Goal: Task Accomplishment & Management: Manage account settings

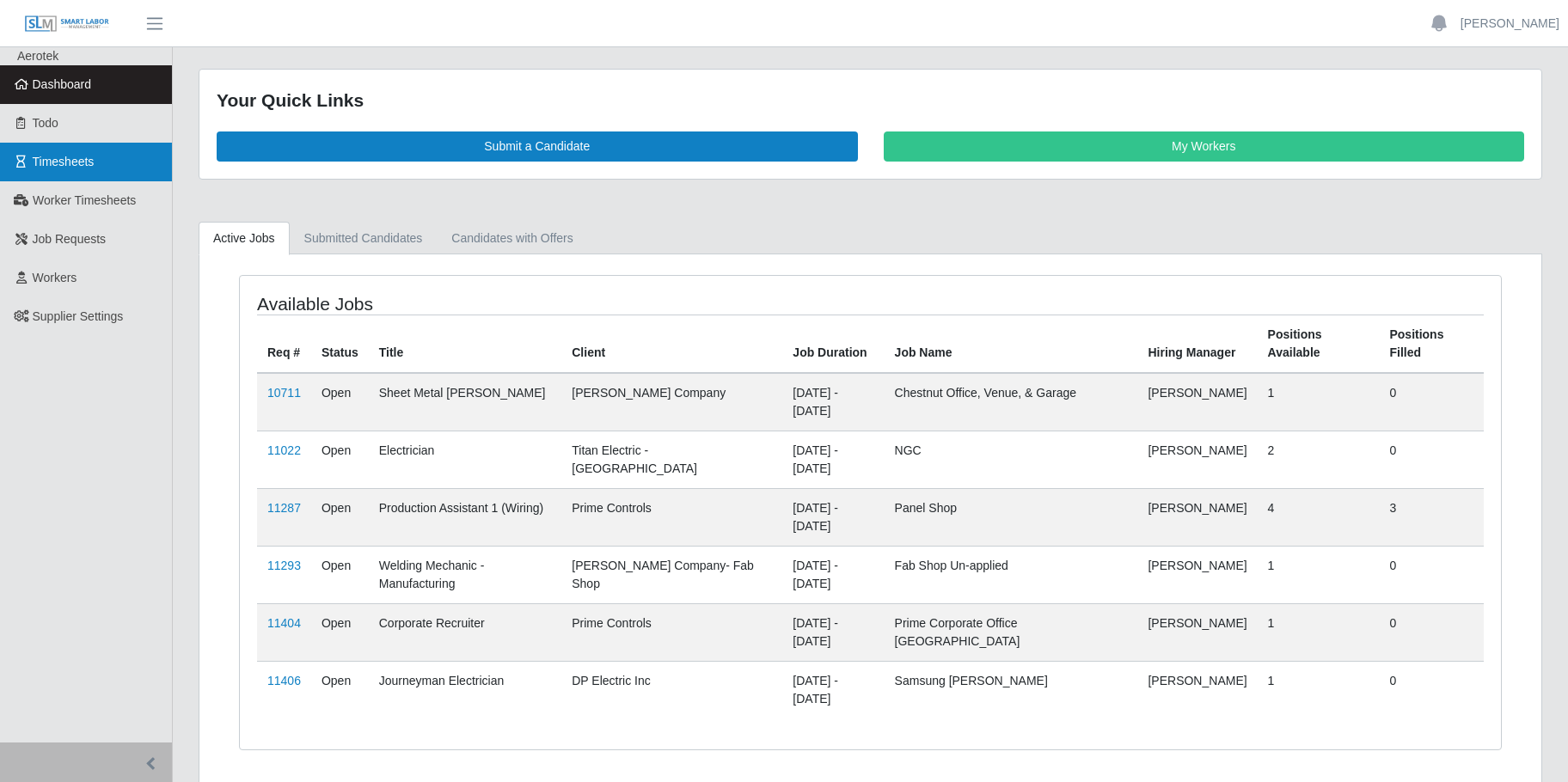
drag, startPoint x: 72, startPoint y: 170, endPoint x: 120, endPoint y: 174, distance: 48.2
click at [73, 169] on span "Timesheets" at bounding box center [63, 161] width 62 height 13
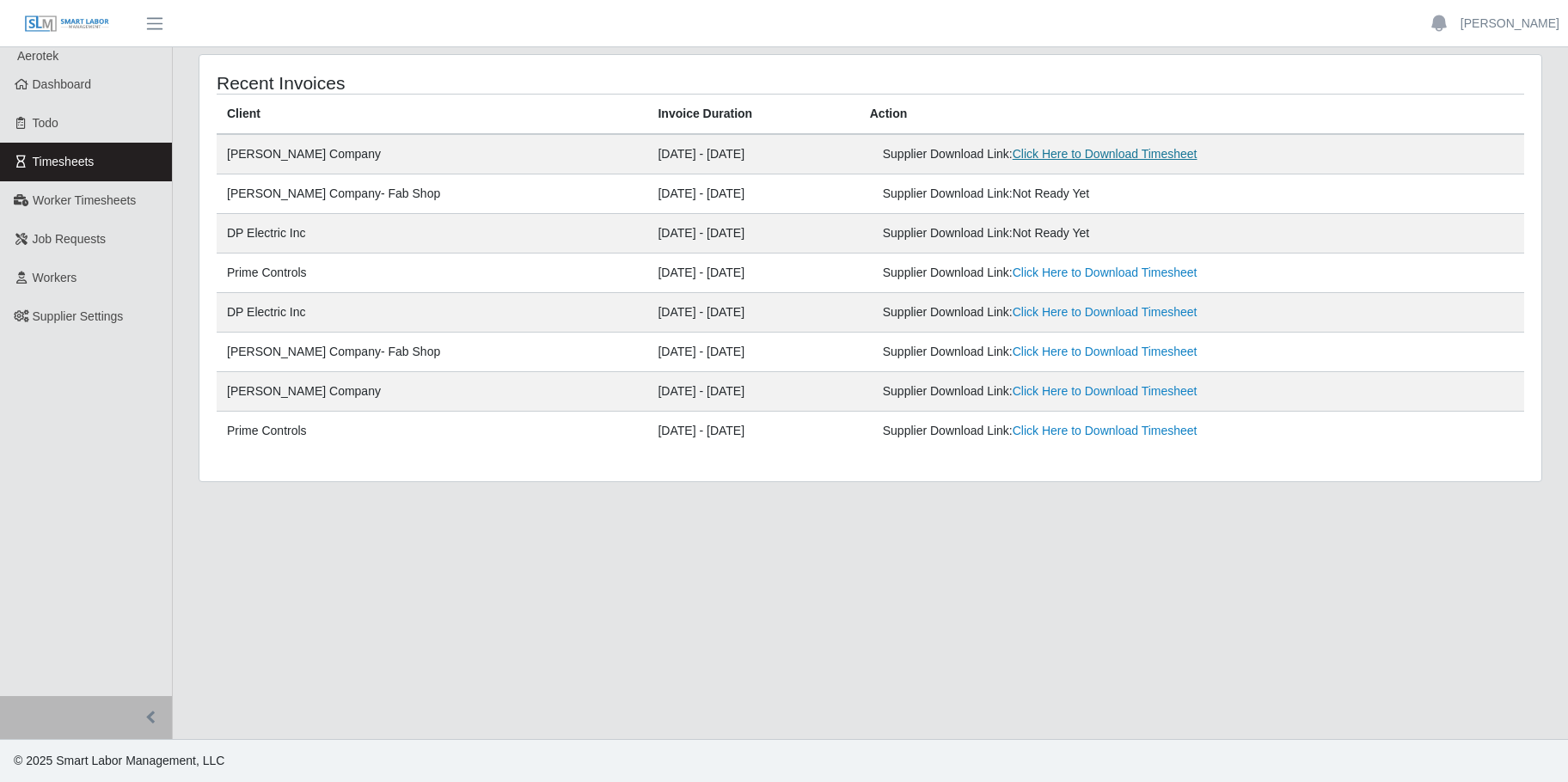
click at [1039, 155] on link "Click Here to Download Timesheet" at bounding box center [1105, 153] width 185 height 13
click at [109, 202] on span "Worker Timesheets" at bounding box center [85, 200] width 103 height 13
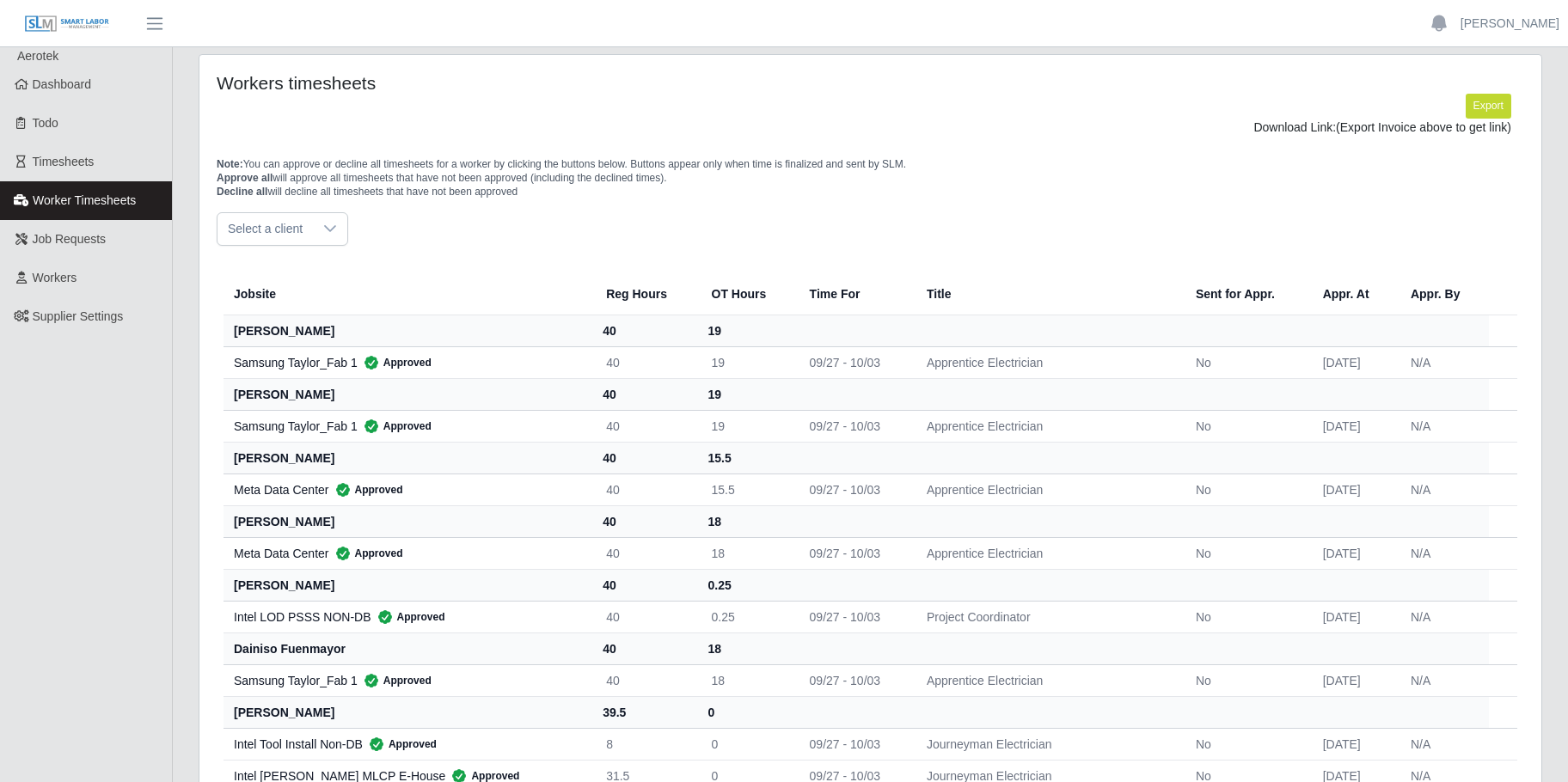
click at [324, 226] on icon at bounding box center [329, 229] width 12 height 7
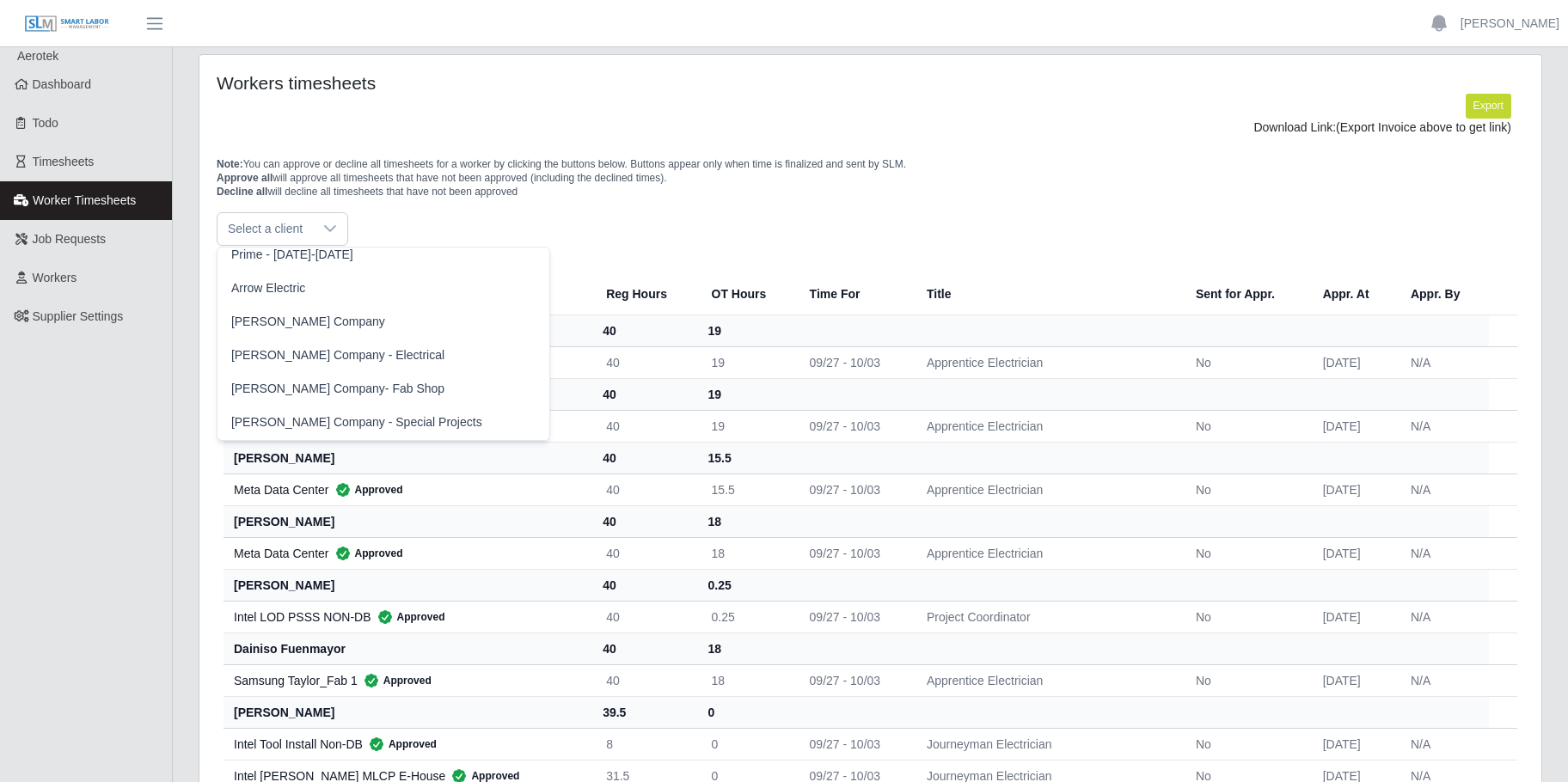
scroll to position [483, 0]
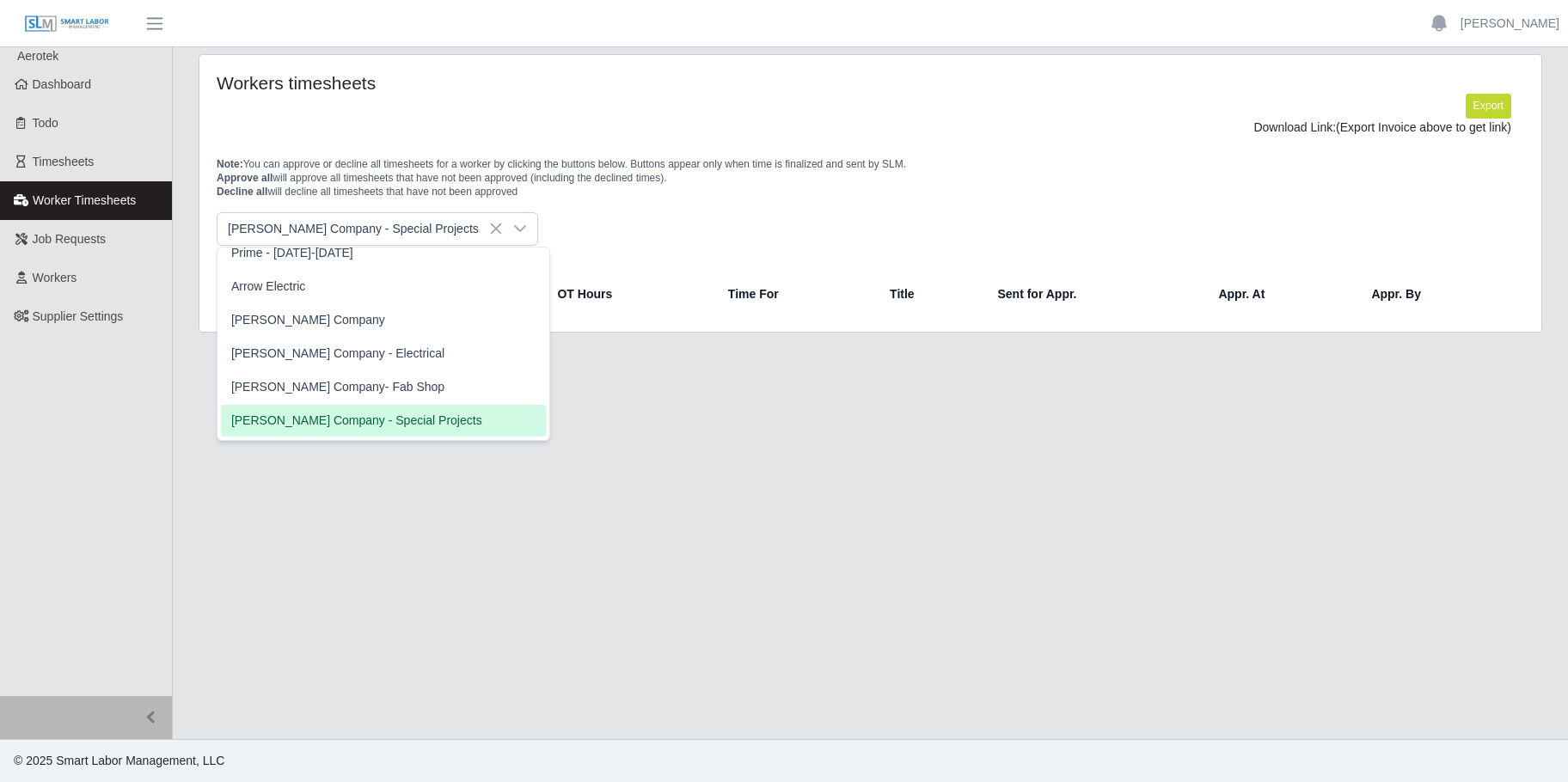
click at [361, 420] on span "Lee Company - Special Projects" at bounding box center [356, 421] width 251 height 18
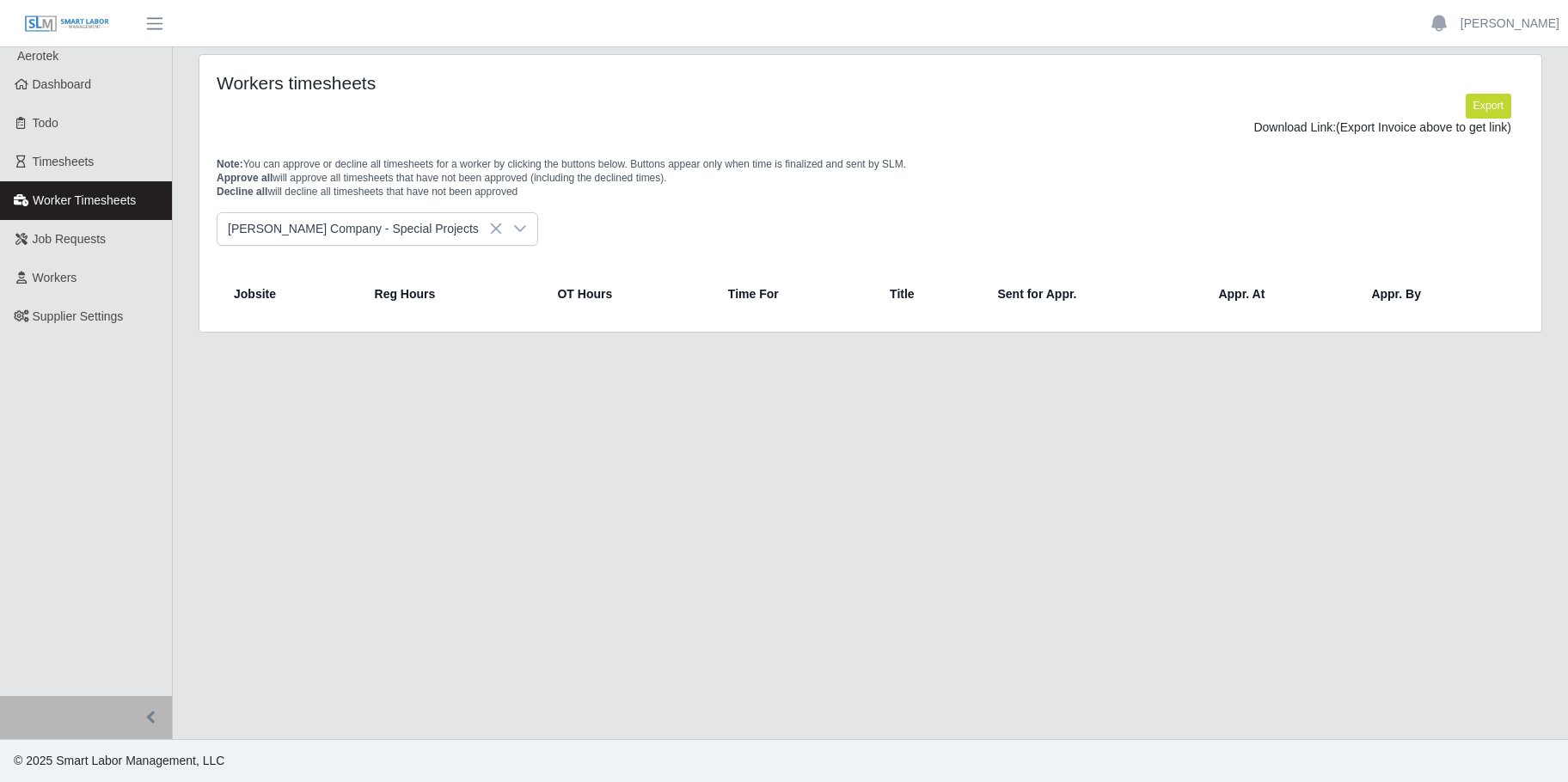
click at [514, 235] on icon at bounding box center [520, 228] width 13 height 13
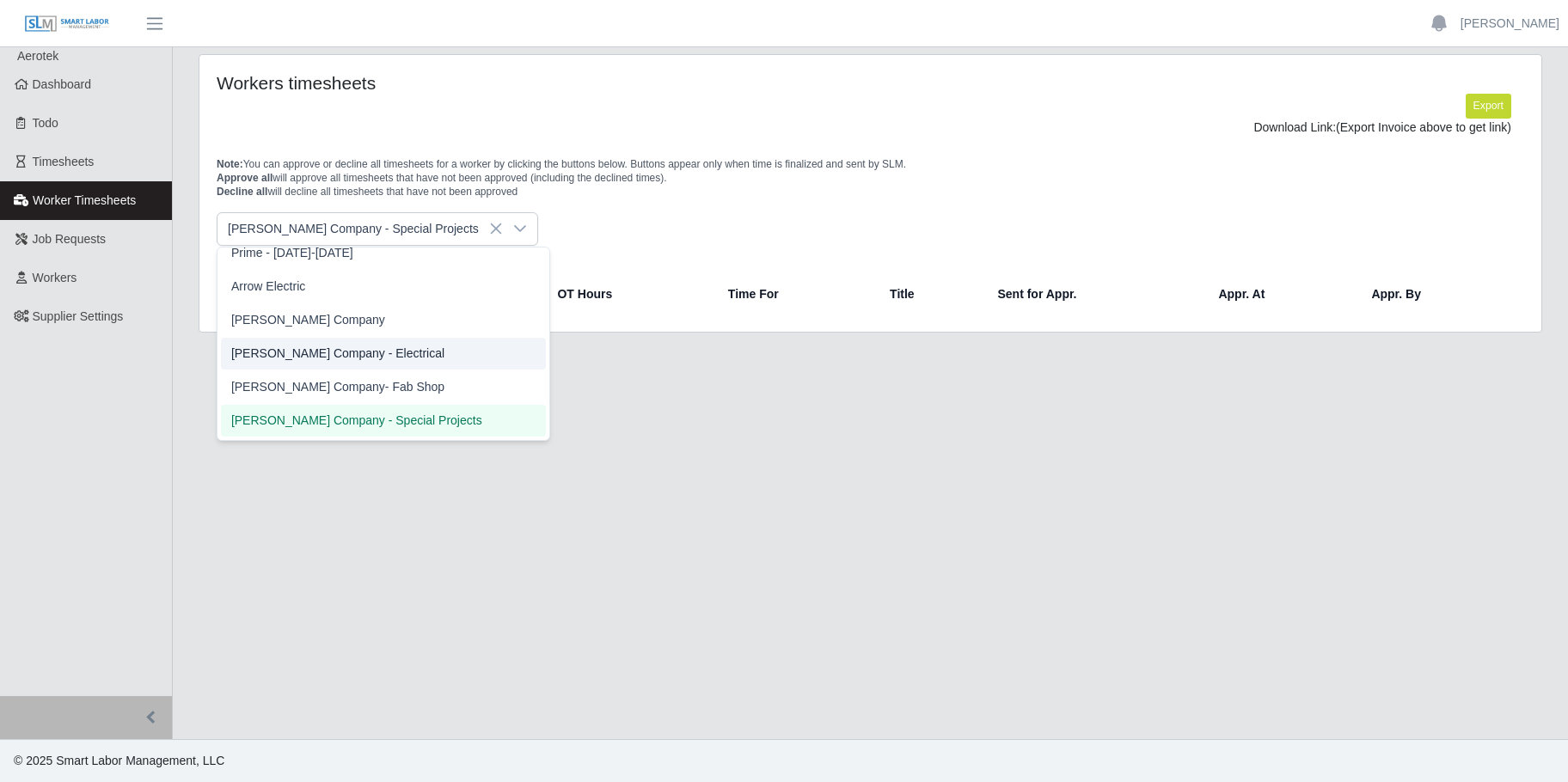
click at [354, 381] on span "[PERSON_NAME] Company- Fab Shop" at bounding box center [337, 387] width 213 height 18
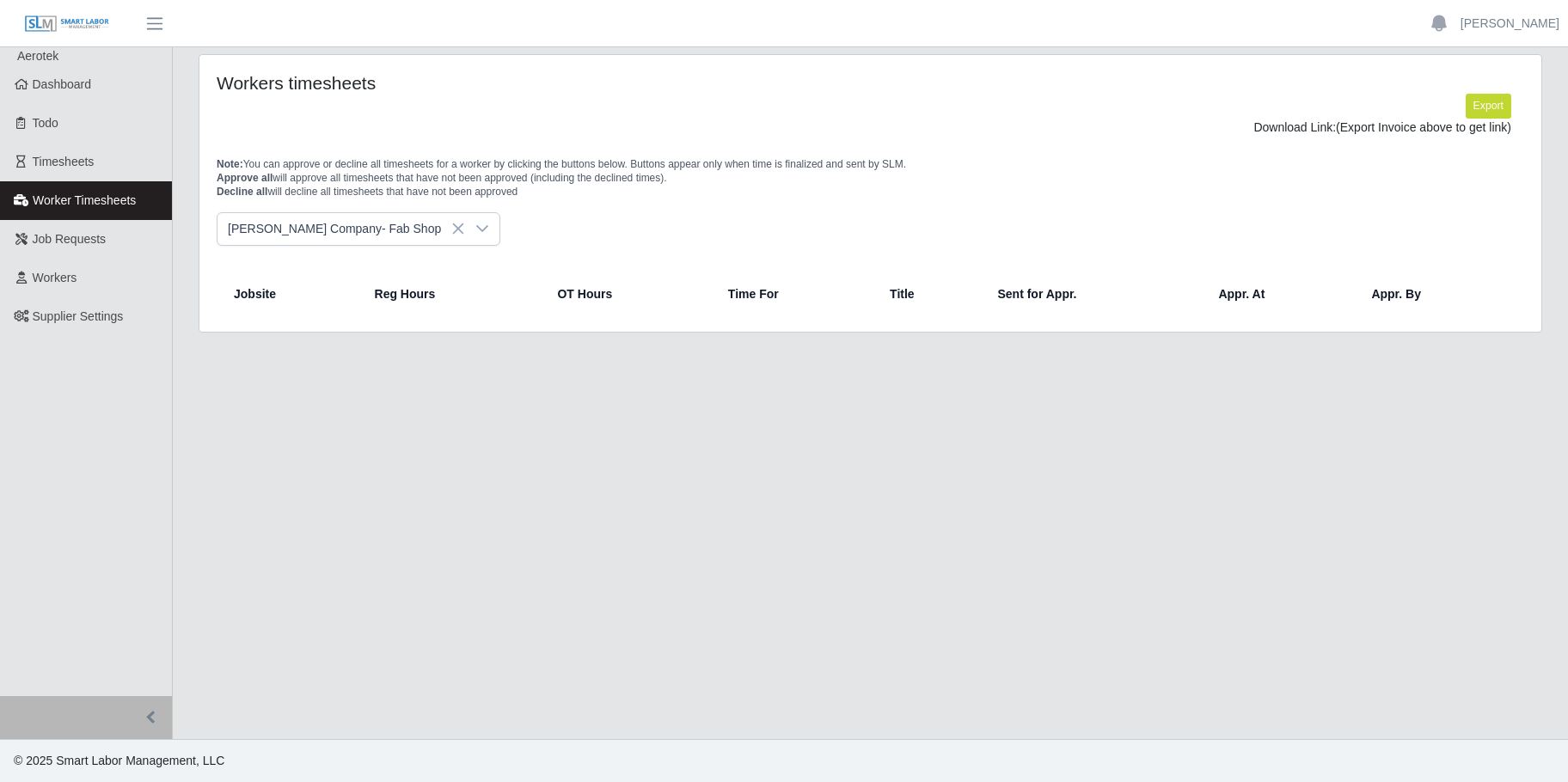
click at [475, 233] on icon at bounding box center [482, 228] width 13 height 13
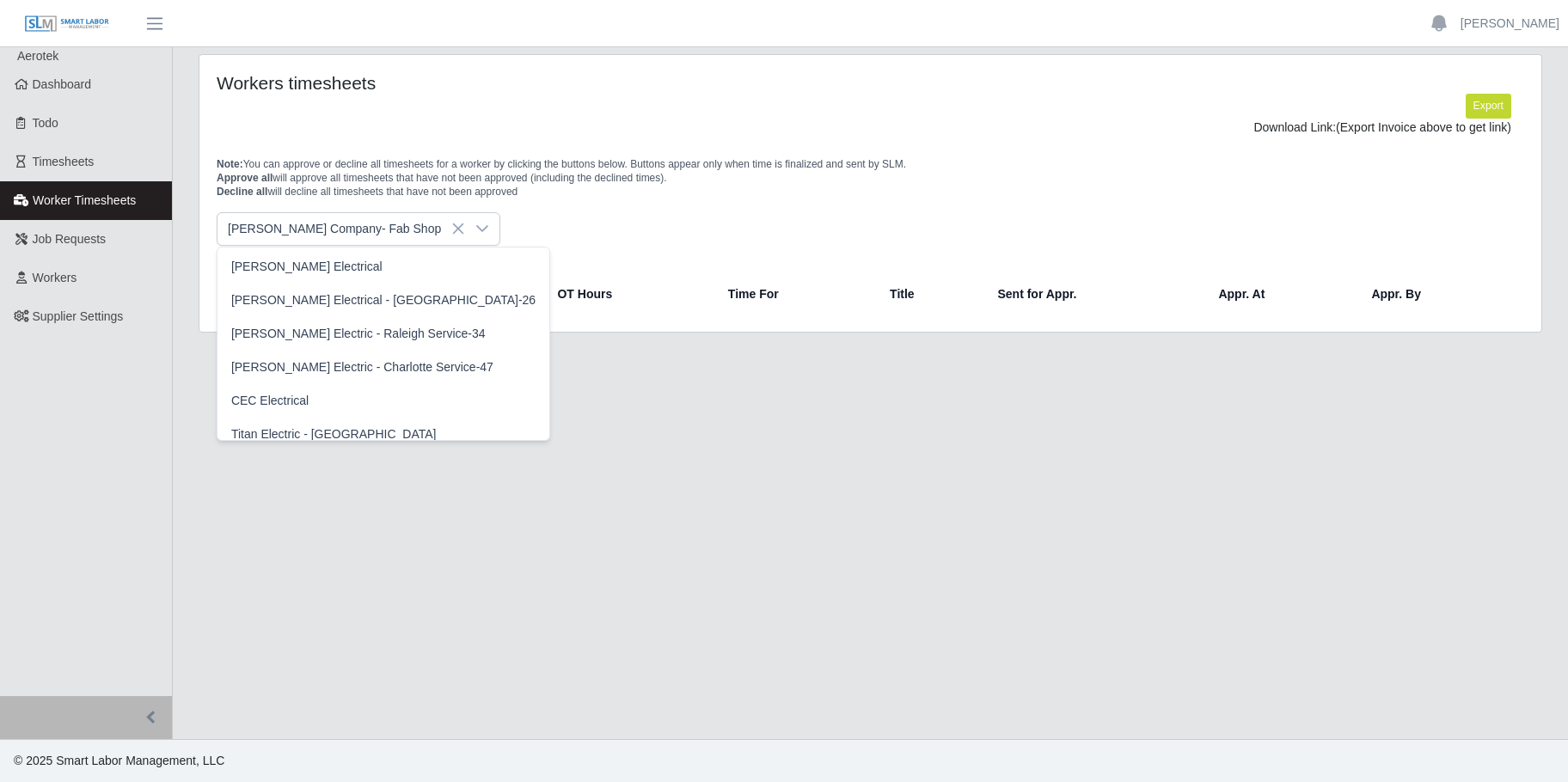
scroll to position [440, 0]
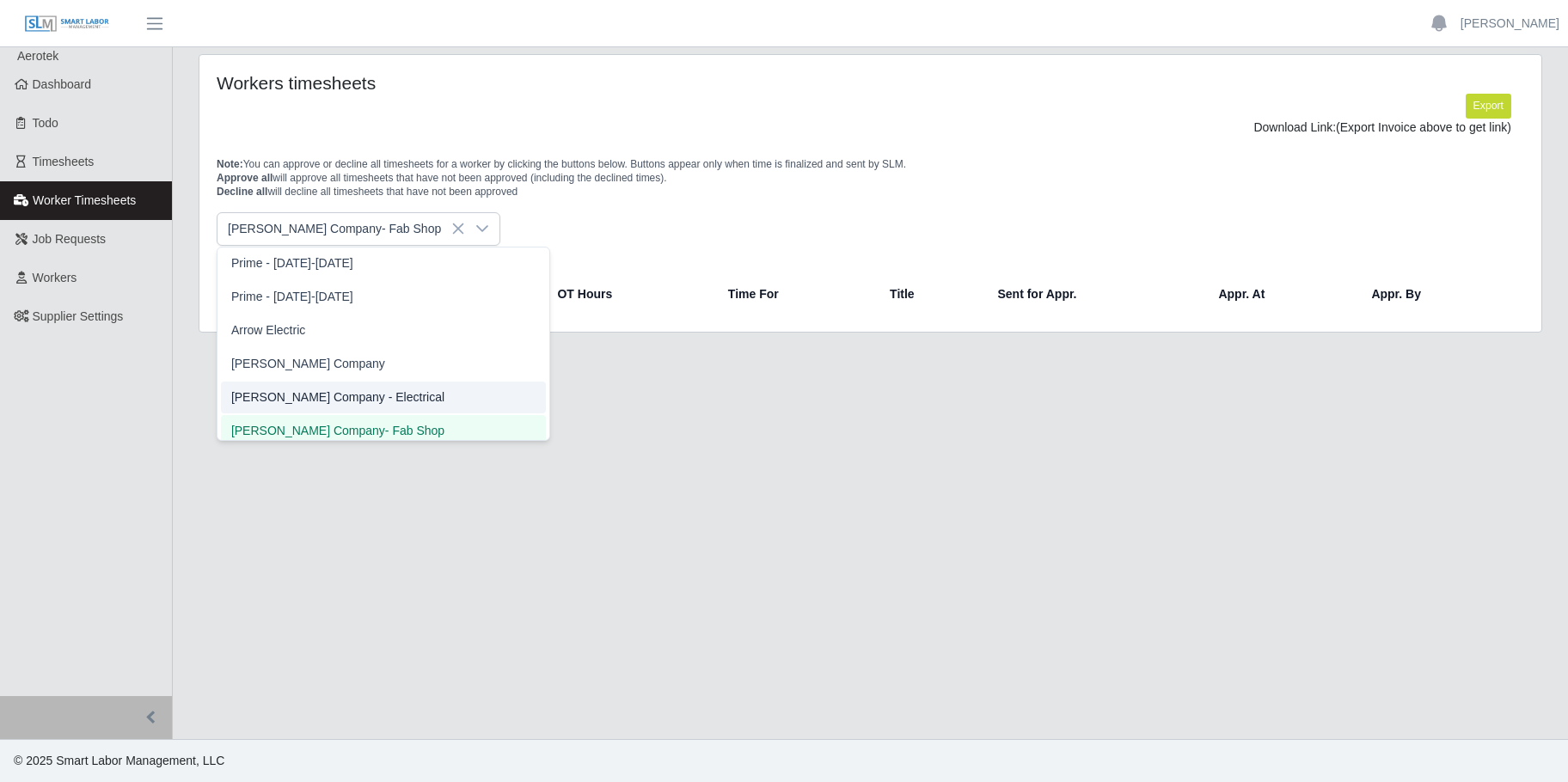
click at [335, 388] on li "Lee Company - Electrical" at bounding box center [384, 398] width 325 height 32
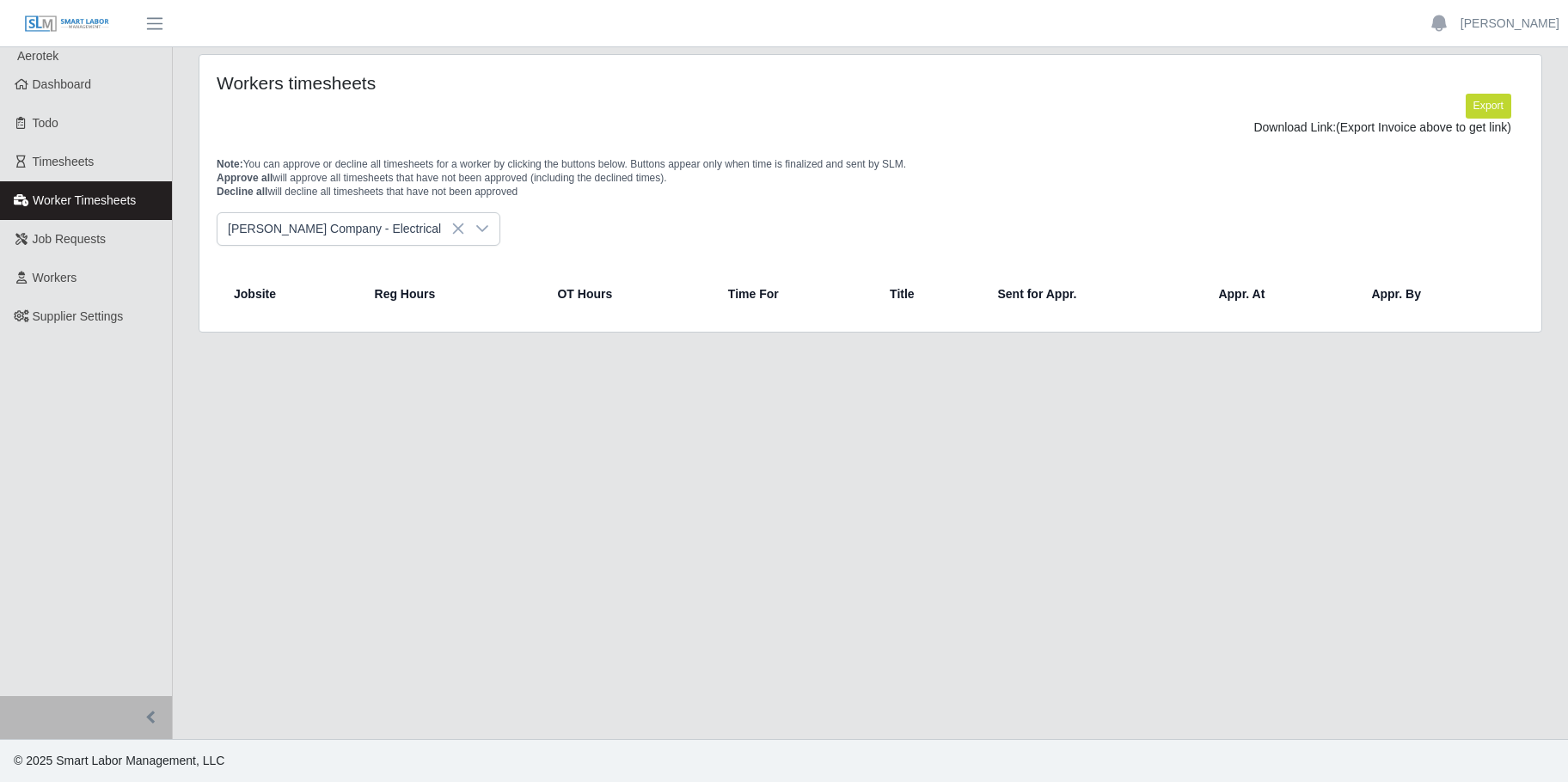
click at [466, 228] on div at bounding box center [483, 229] width 35 height 32
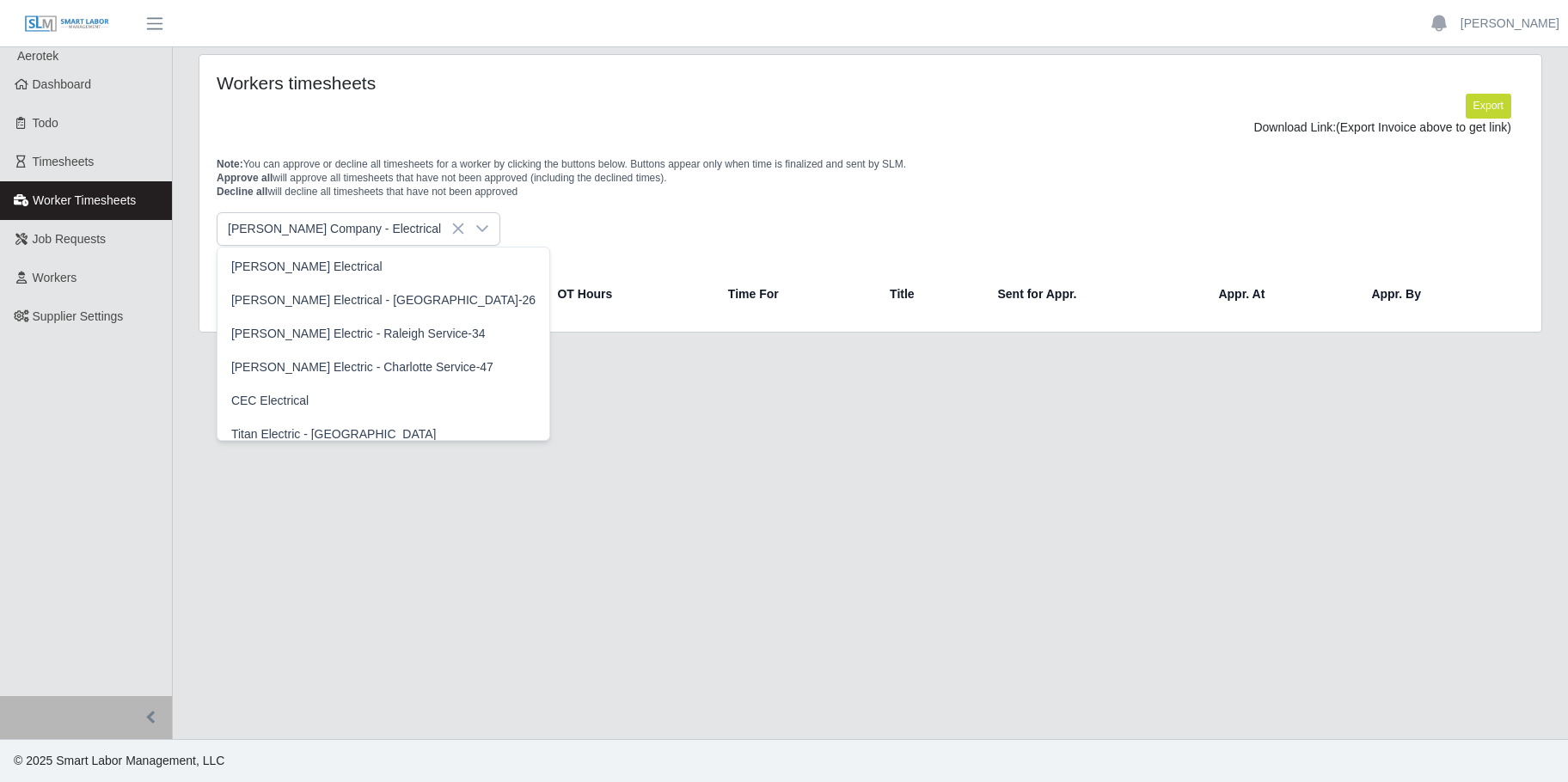
scroll to position [405, 0]
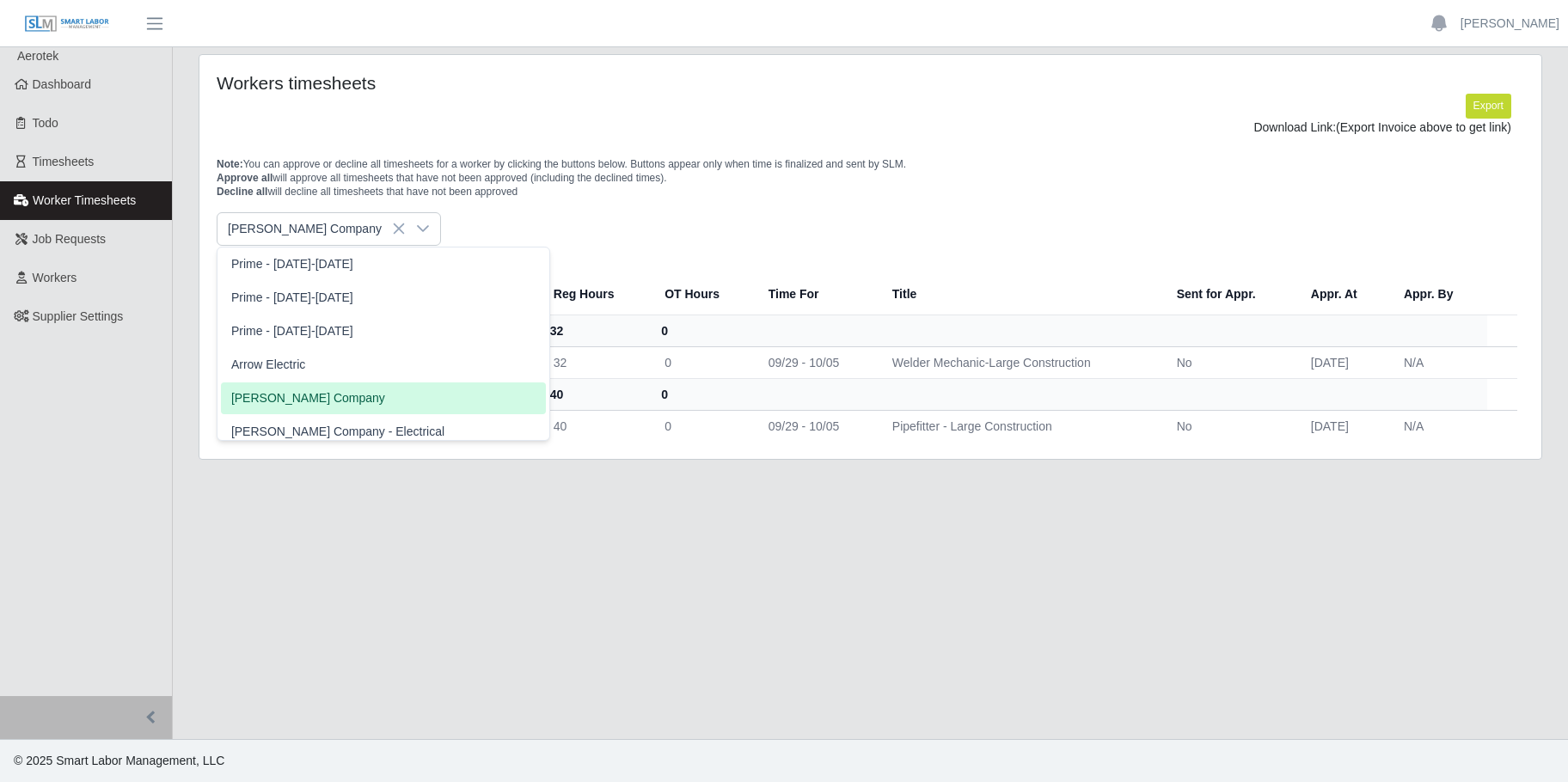
click at [304, 393] on li "[PERSON_NAME] Company" at bounding box center [384, 399] width 325 height 32
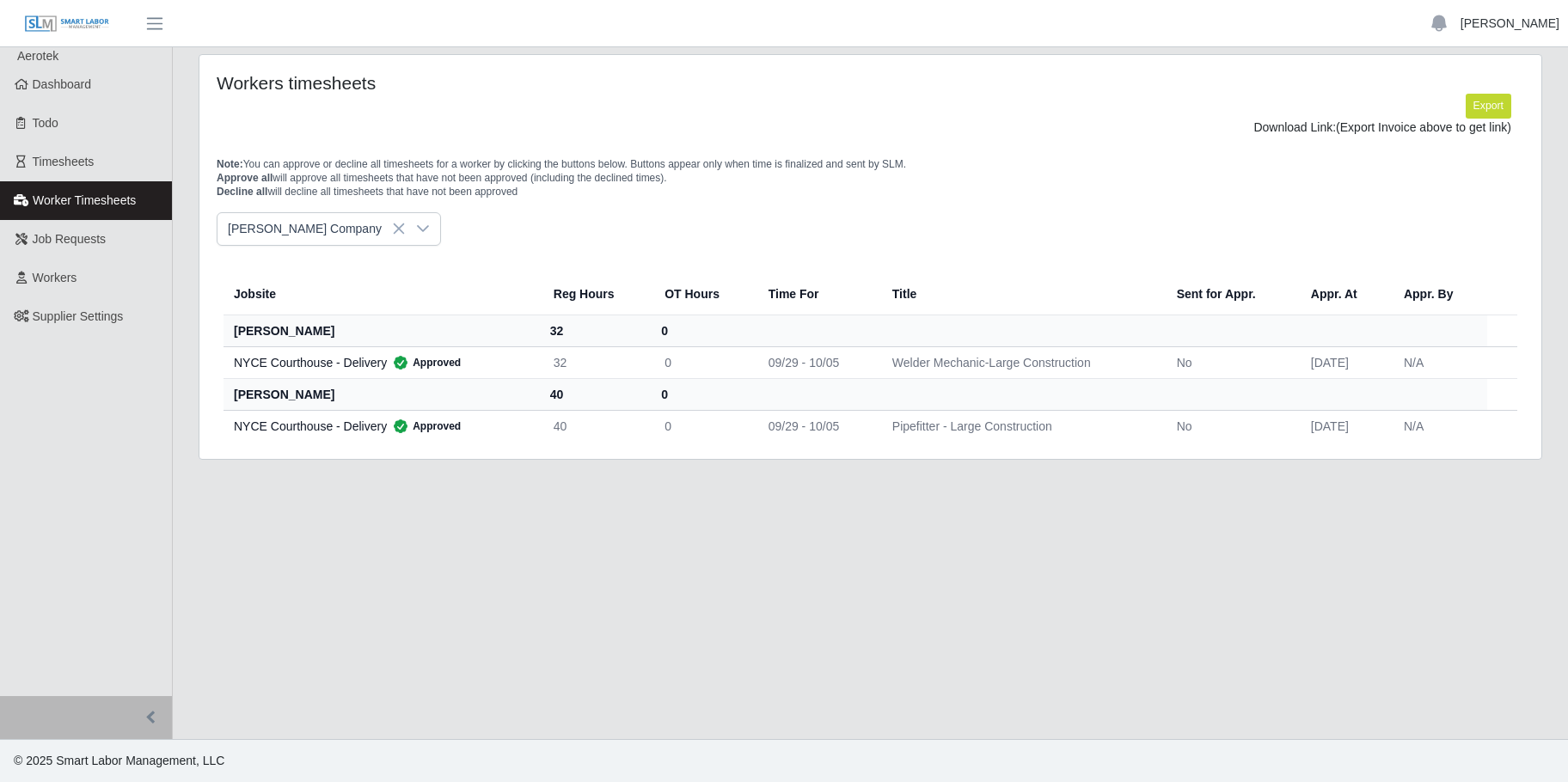
click at [1529, 27] on link "[PERSON_NAME]" at bounding box center [1510, 23] width 99 height 18
click at [1495, 124] on link "Logout" at bounding box center [1490, 119] width 155 height 36
